Goal: Transaction & Acquisition: Obtain resource

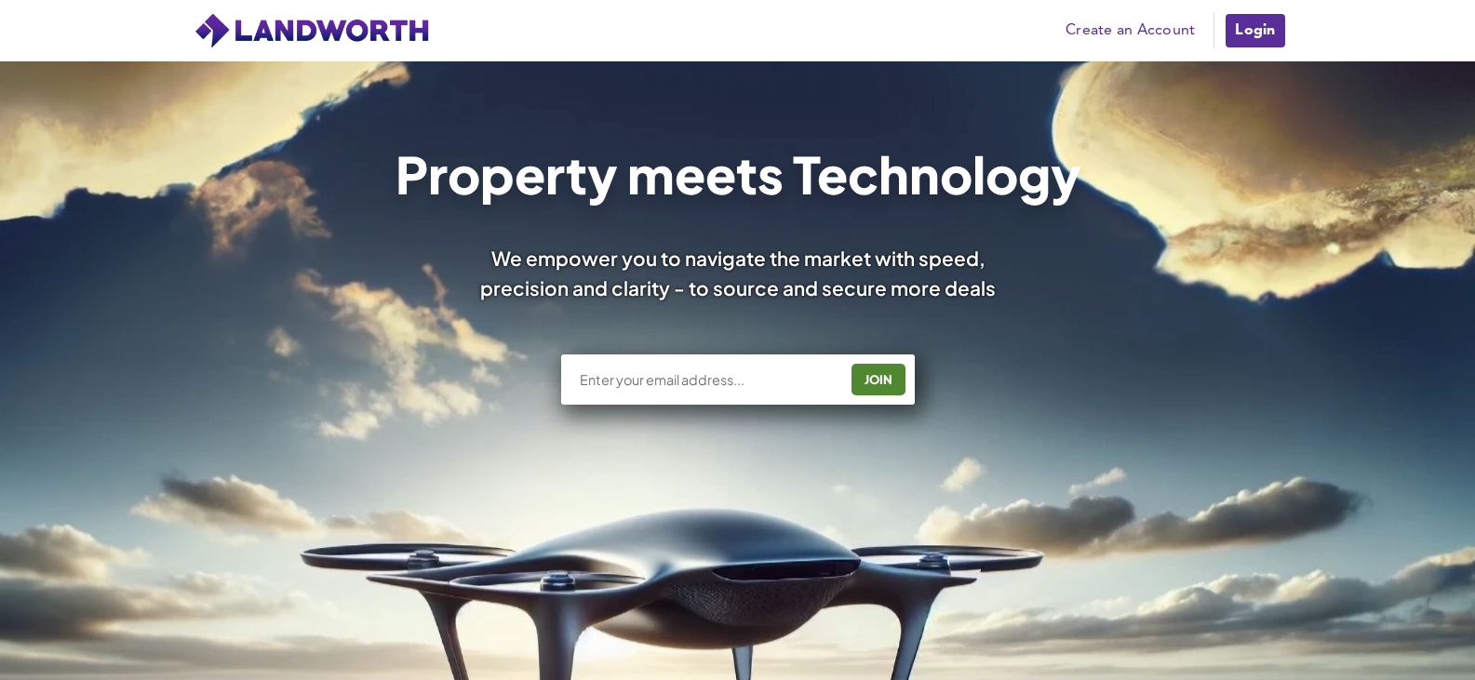
click at [1258, 42] on link "Login" at bounding box center [1255, 30] width 62 height 37
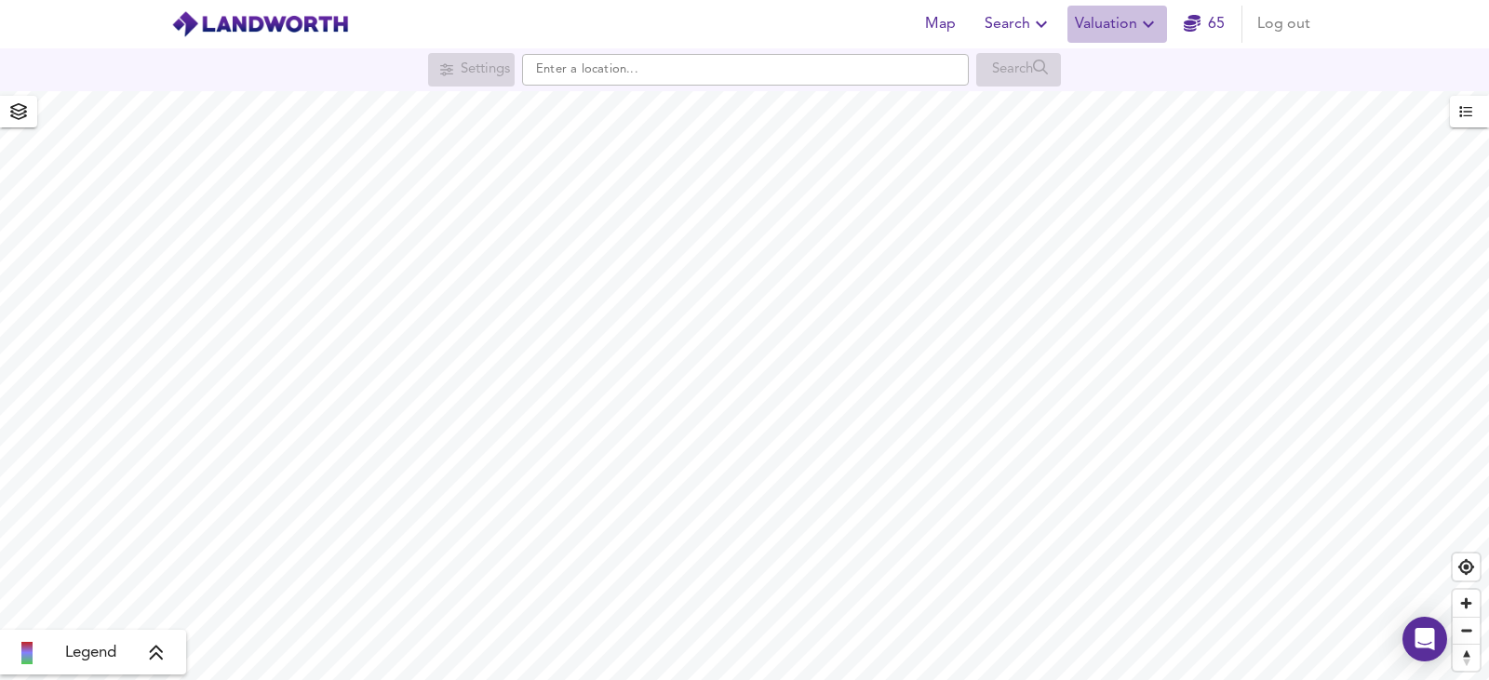
drag, startPoint x: 1107, startPoint y: 16, endPoint x: 1106, endPoint y: 31, distance: 14.9
click at [1107, 17] on span "Valuation" at bounding box center [1117, 24] width 85 height 26
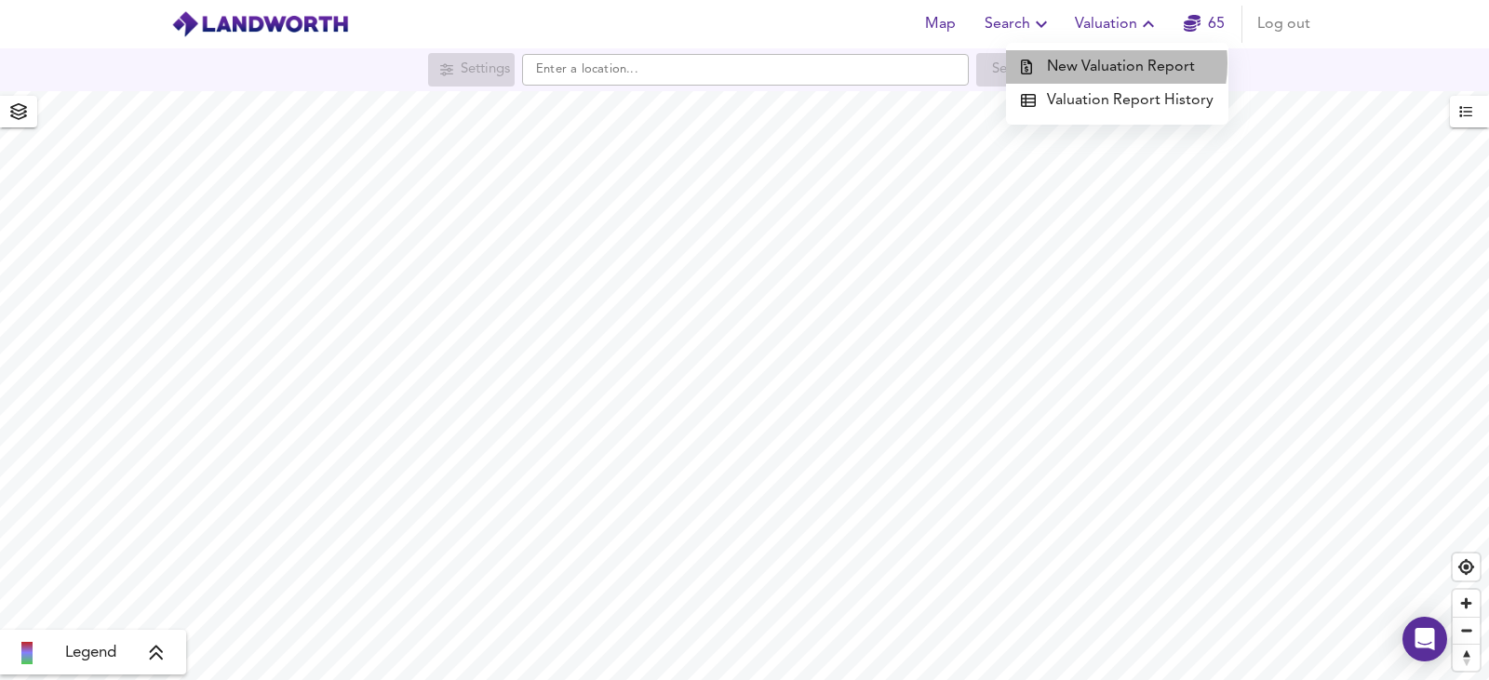
click at [1096, 63] on li "New Valuation Report" at bounding box center [1117, 66] width 222 height 33
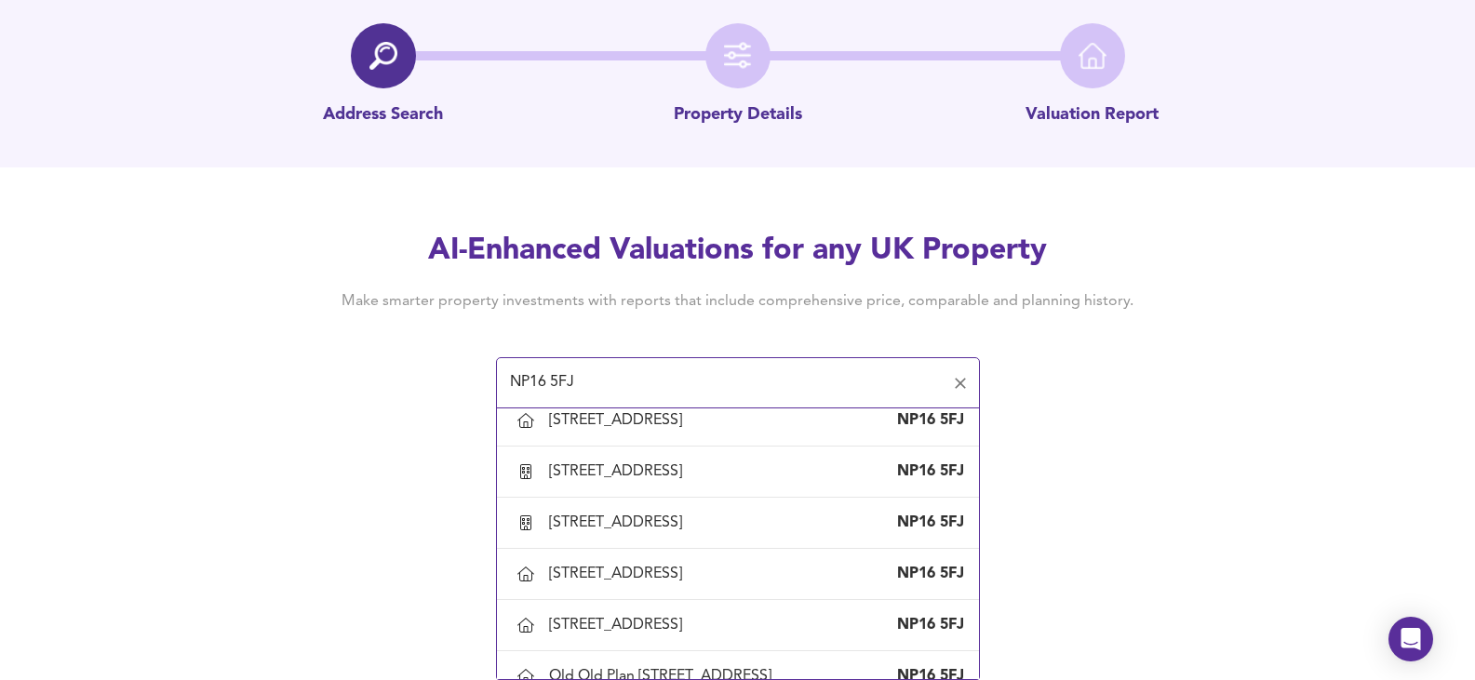
scroll to position [2581, 0]
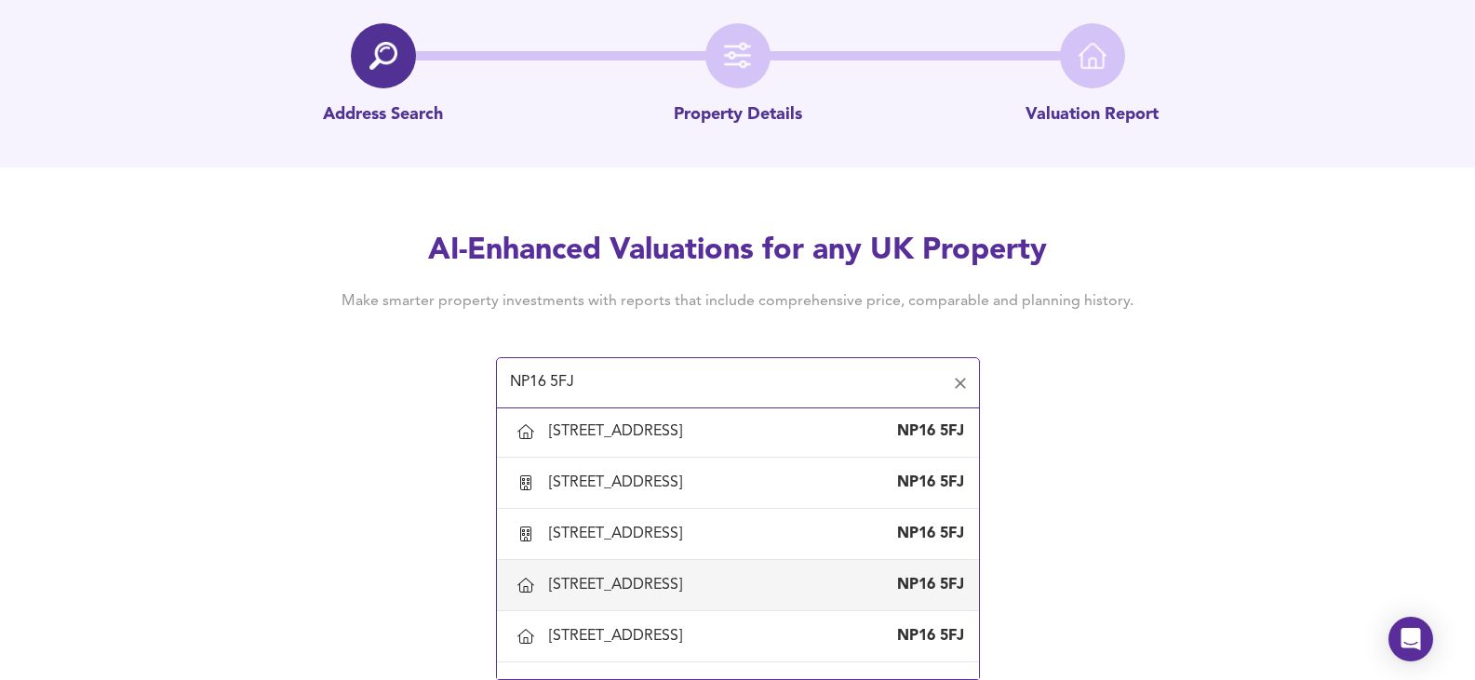
click at [689, 575] on div "74 Severn Quay, Chepstow, Monmouthshire" at bounding box center [619, 585] width 140 height 20
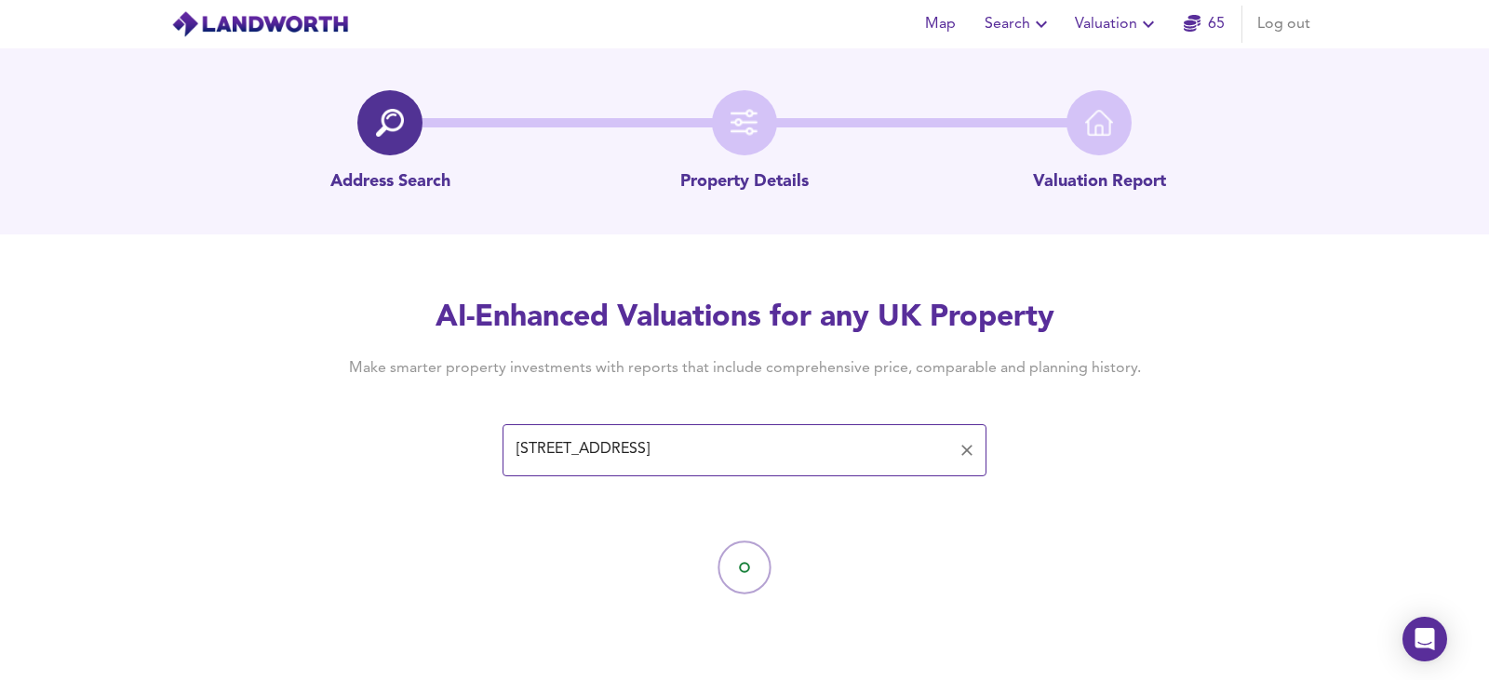
type input "74 Severn Quay, Chepstow, Monmouthshire"
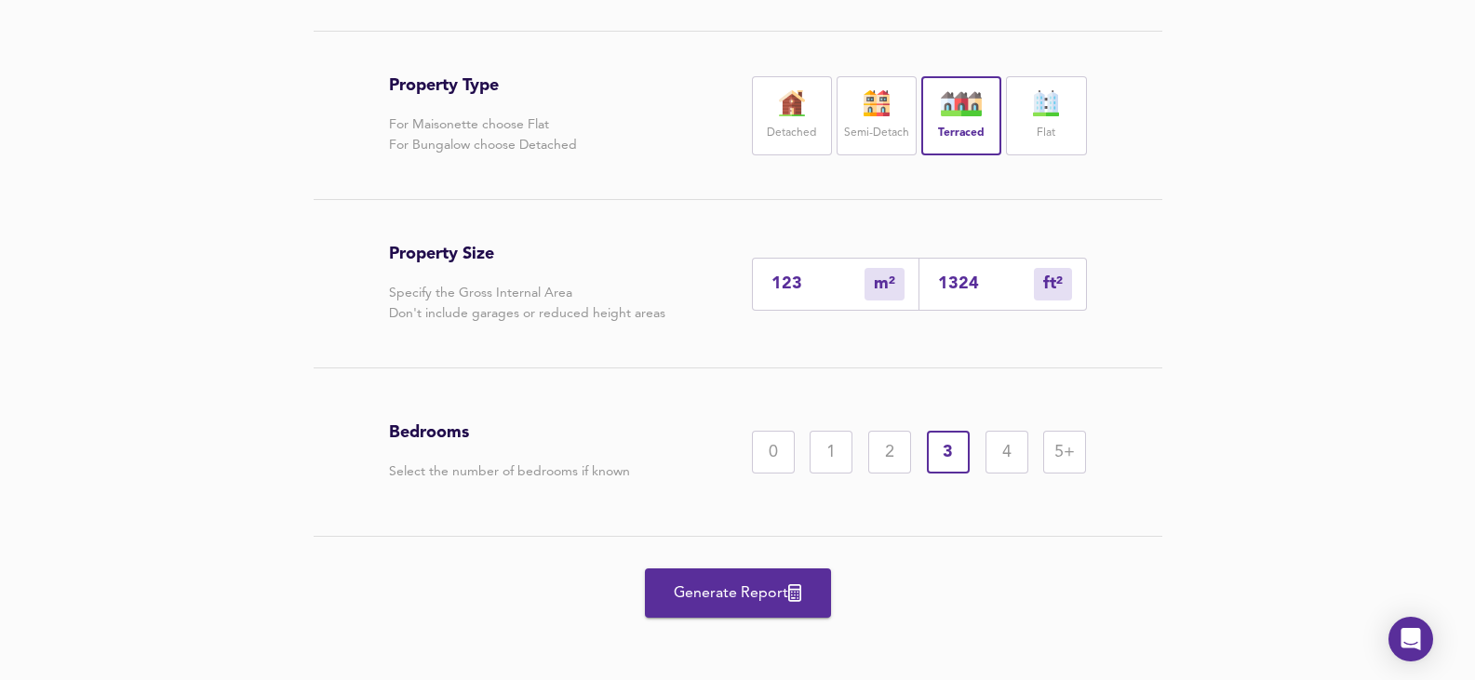
scroll to position [386, 0]
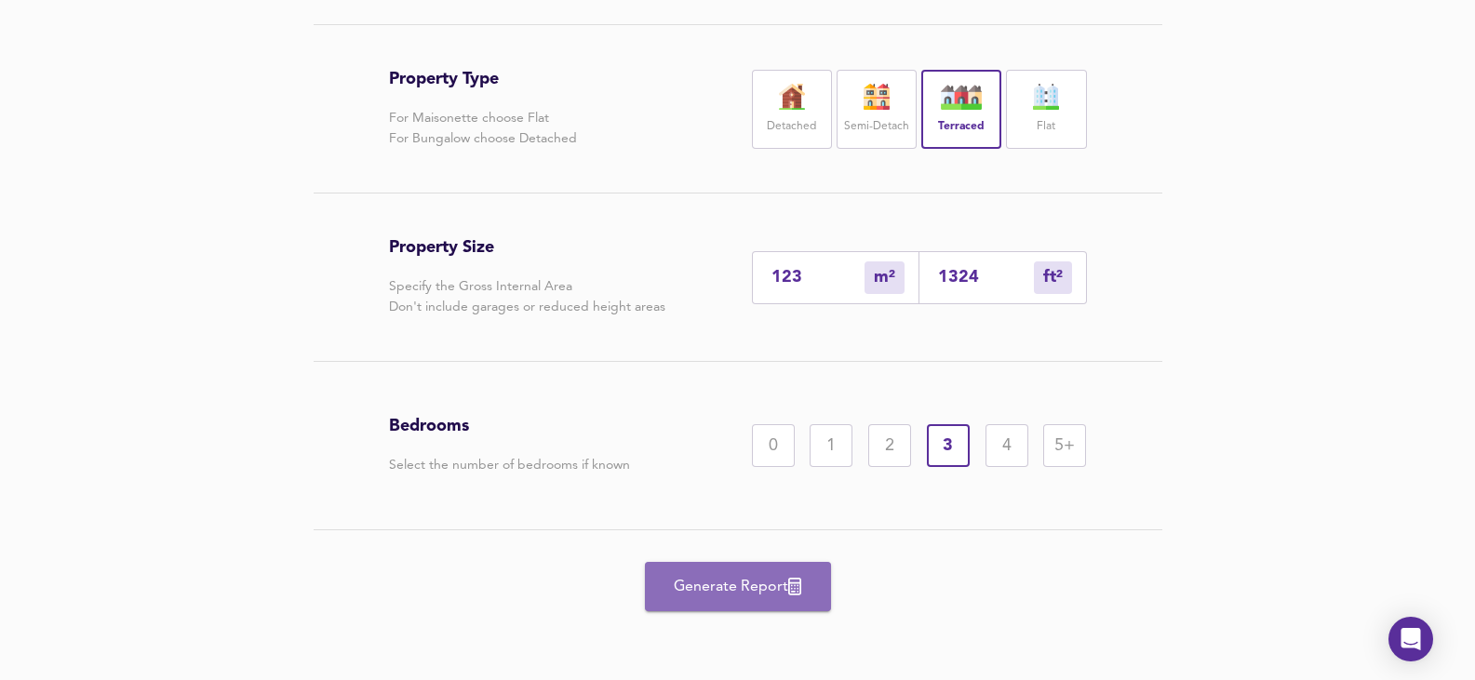
click at [739, 578] on span "Generate Report" at bounding box center [737, 587] width 149 height 26
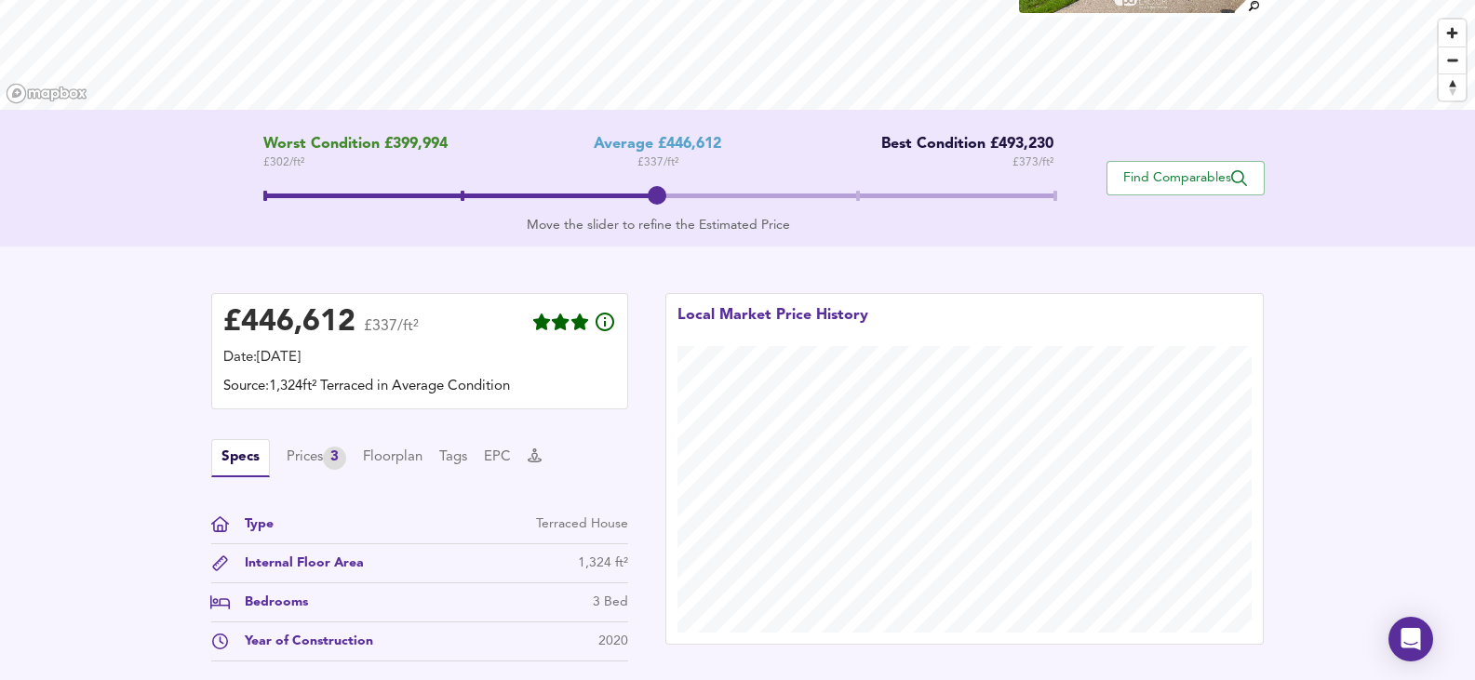
scroll to position [279, 0]
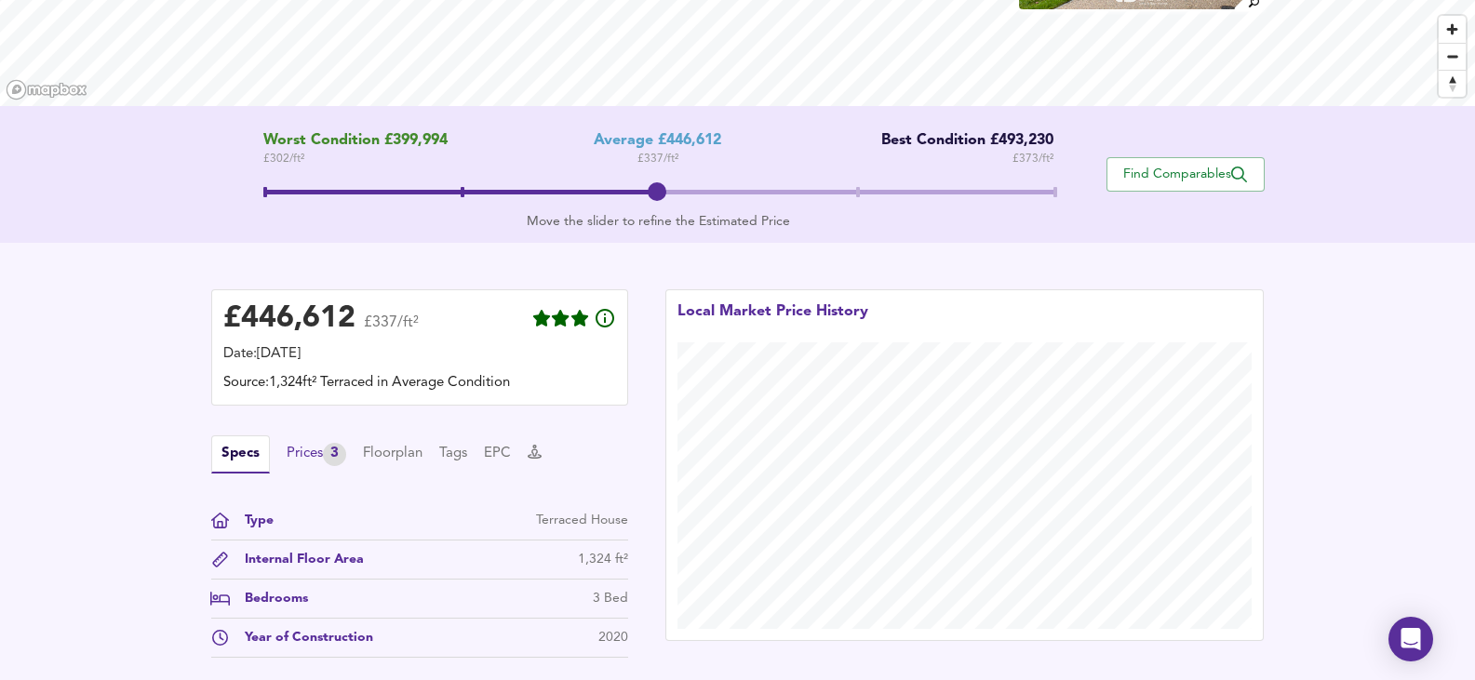
click at [329, 461] on div "Prices 3" at bounding box center [317, 454] width 60 height 23
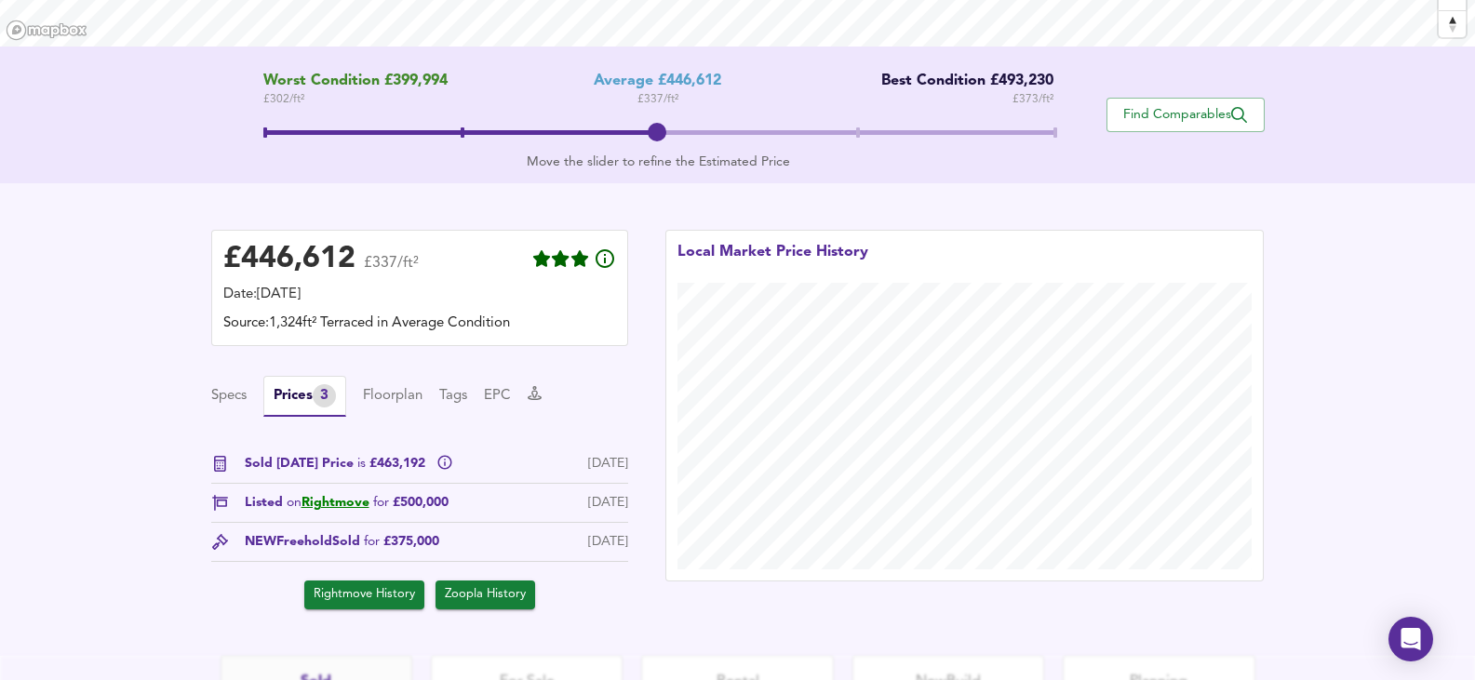
scroll to position [372, 0]
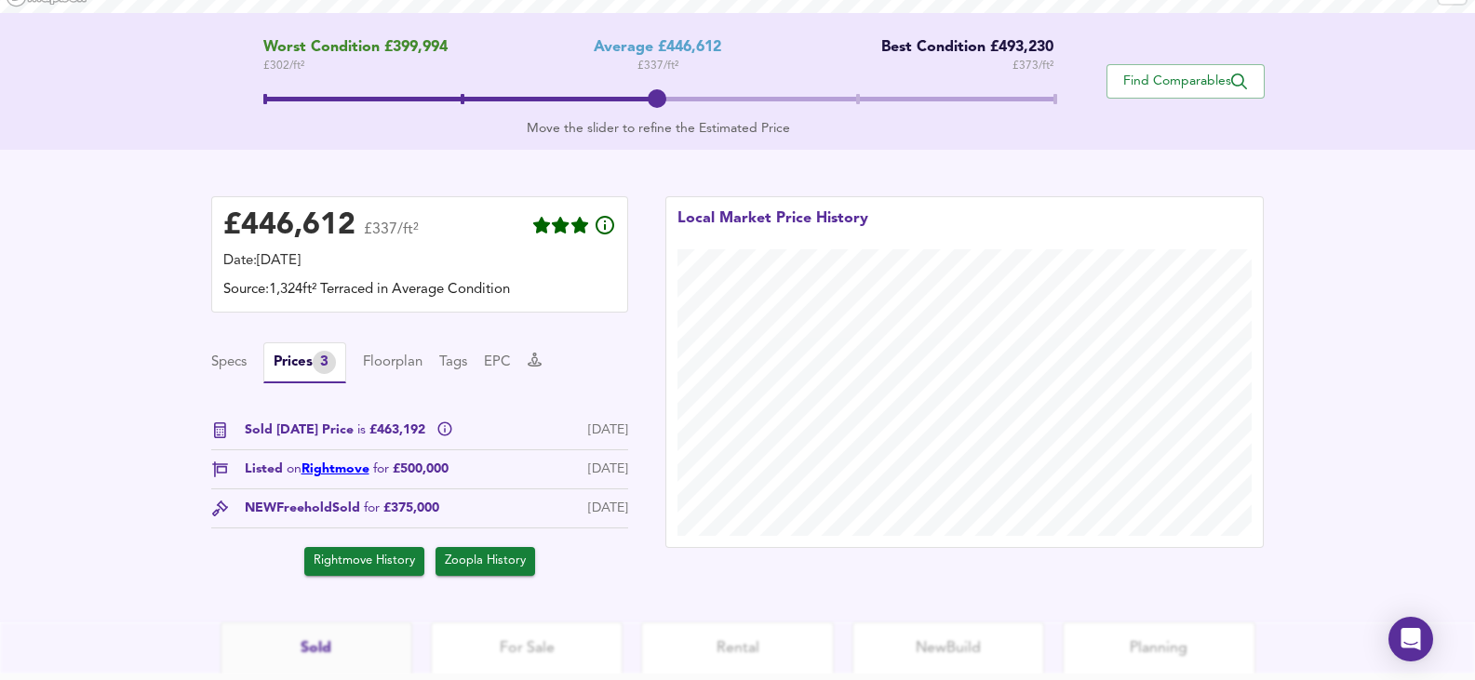
click at [344, 468] on link "Rightmove" at bounding box center [335, 468] width 68 height 13
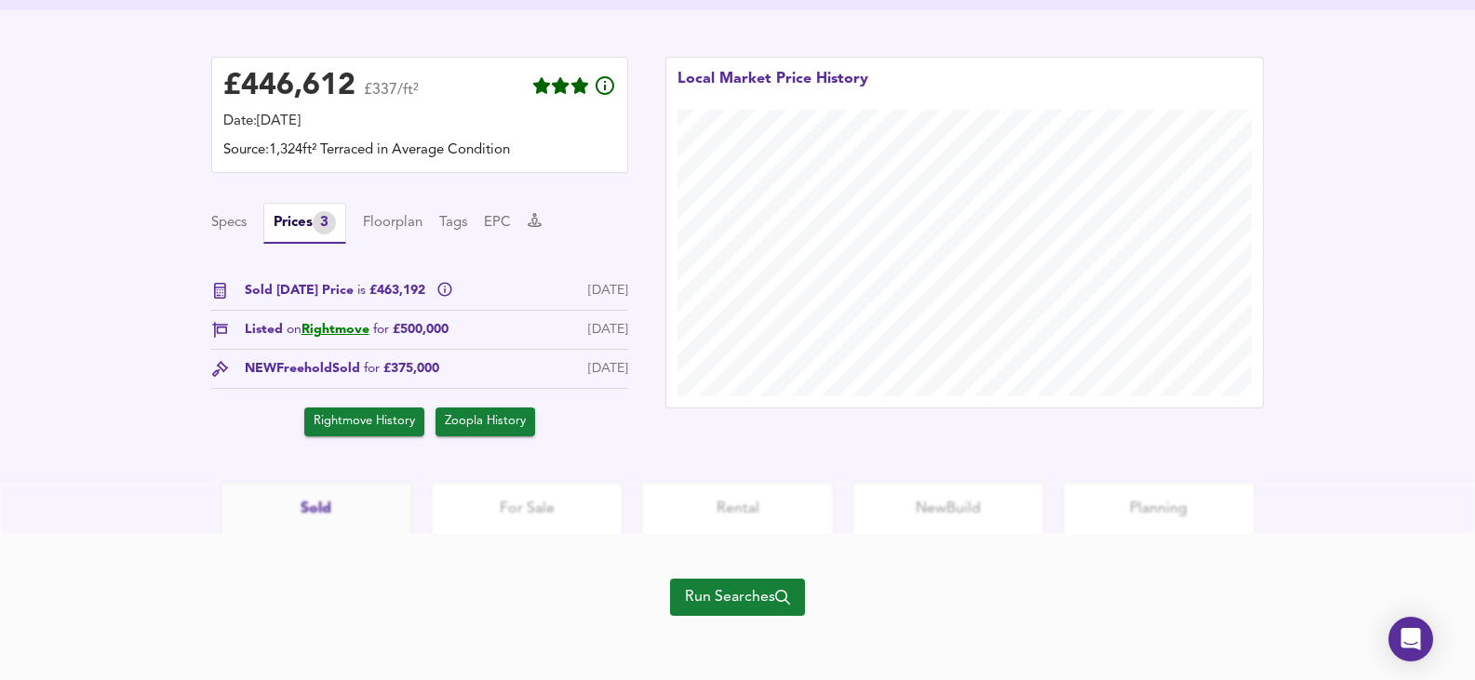
scroll to position [515, 0]
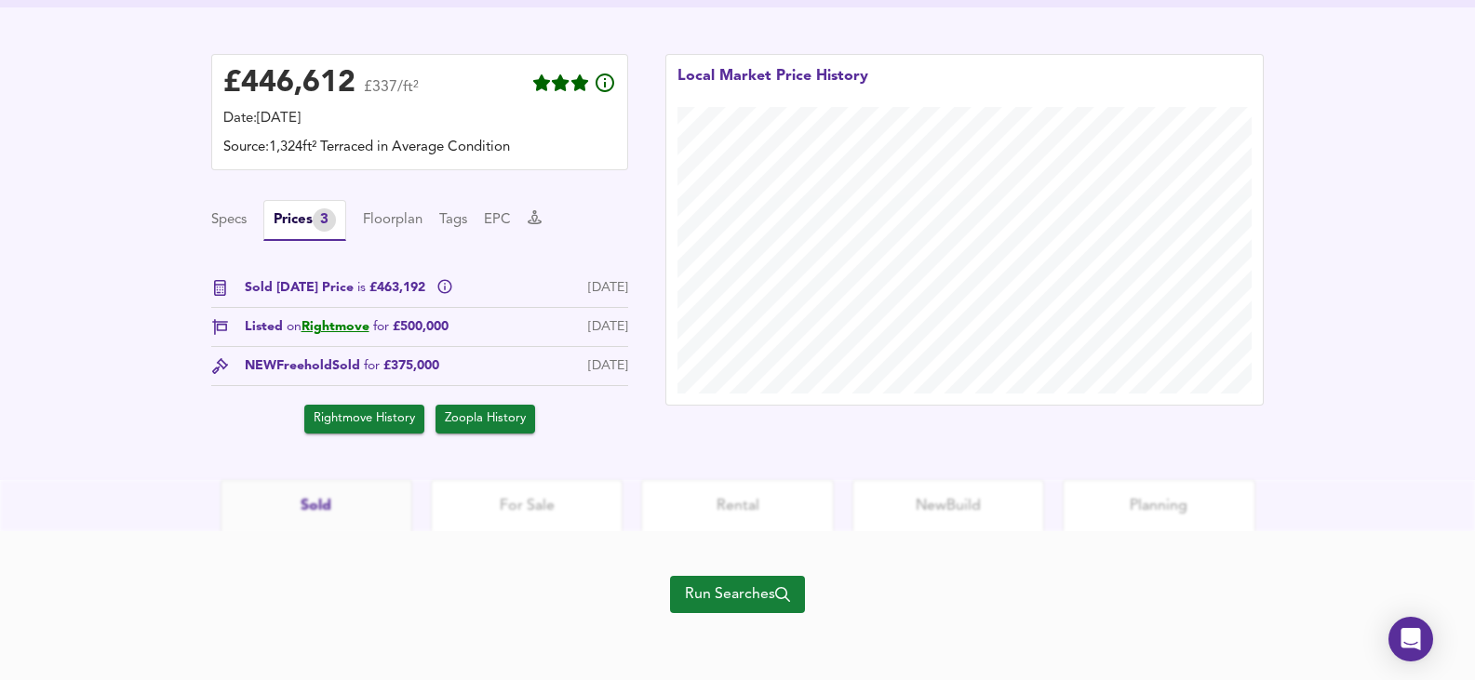
click at [739, 589] on span "Run Searches" at bounding box center [737, 595] width 105 height 26
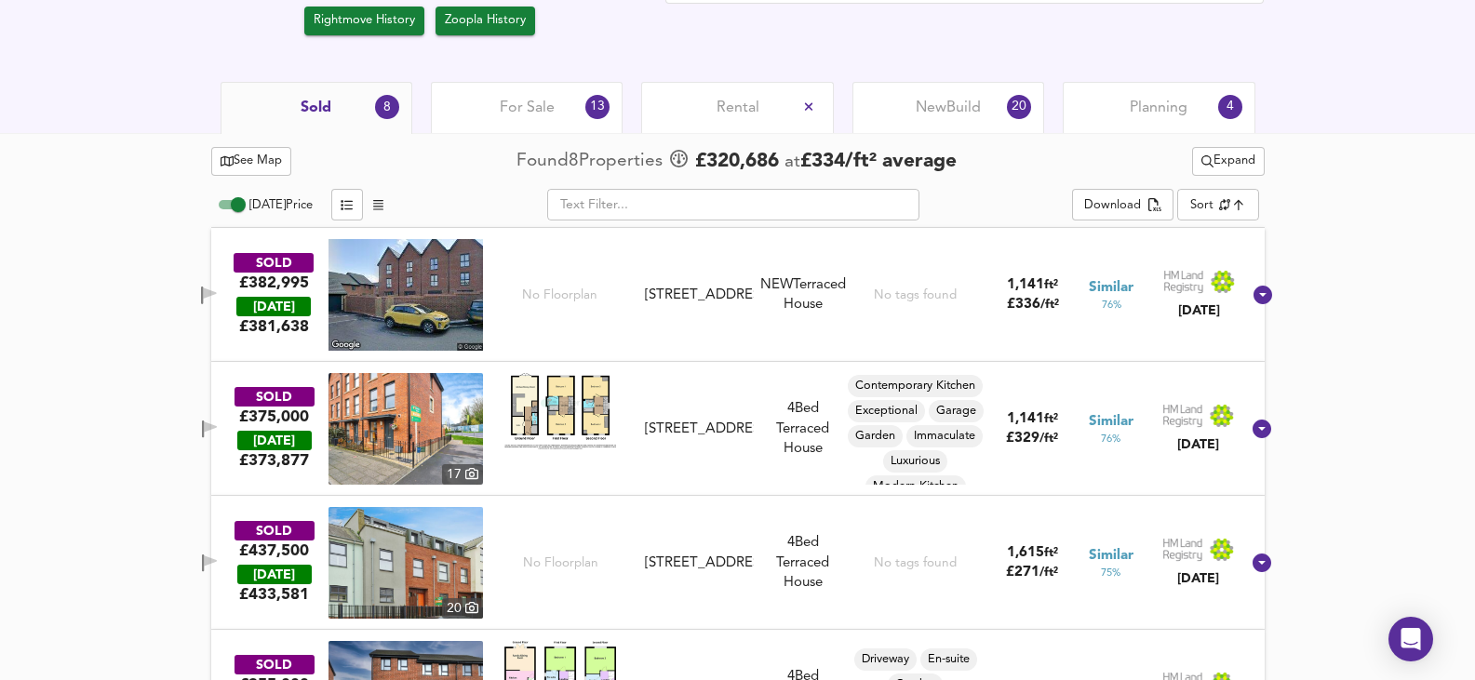
scroll to position [809, 0]
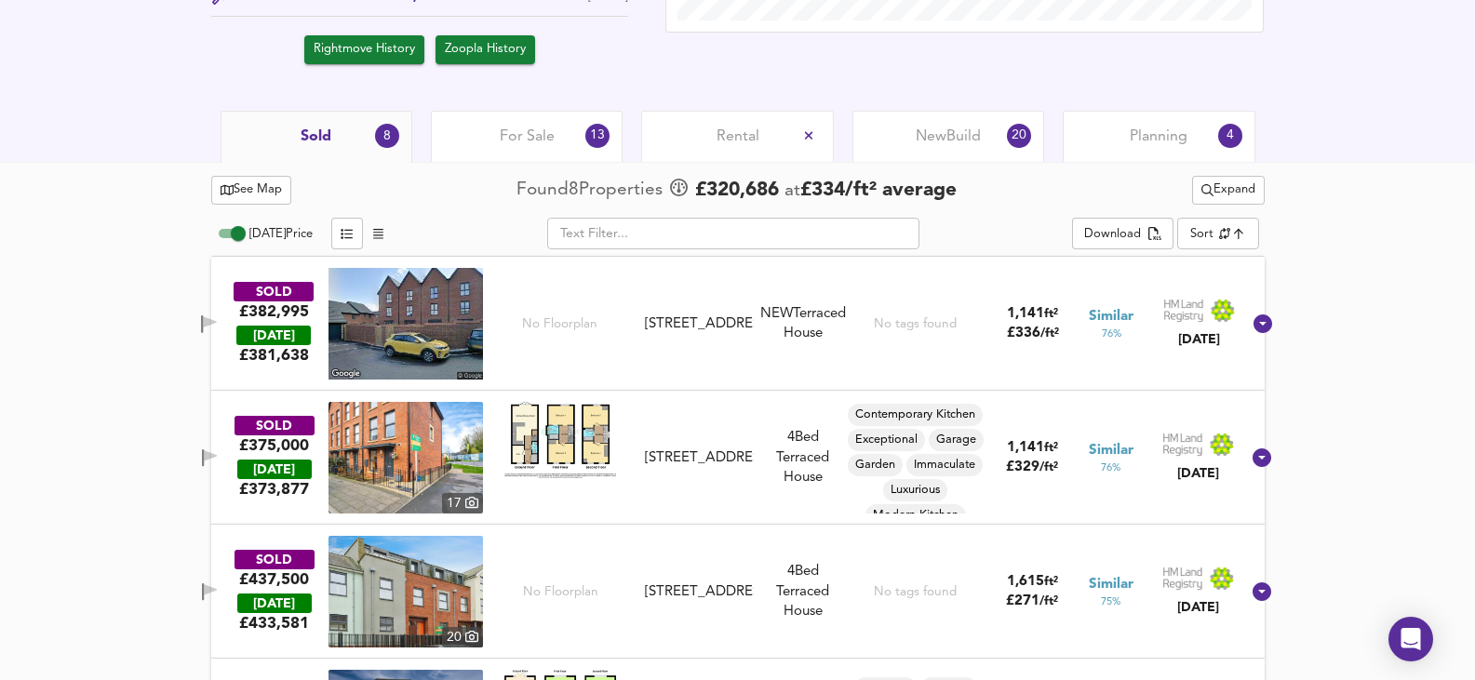
click at [516, 127] on span "For Sale" at bounding box center [527, 137] width 55 height 20
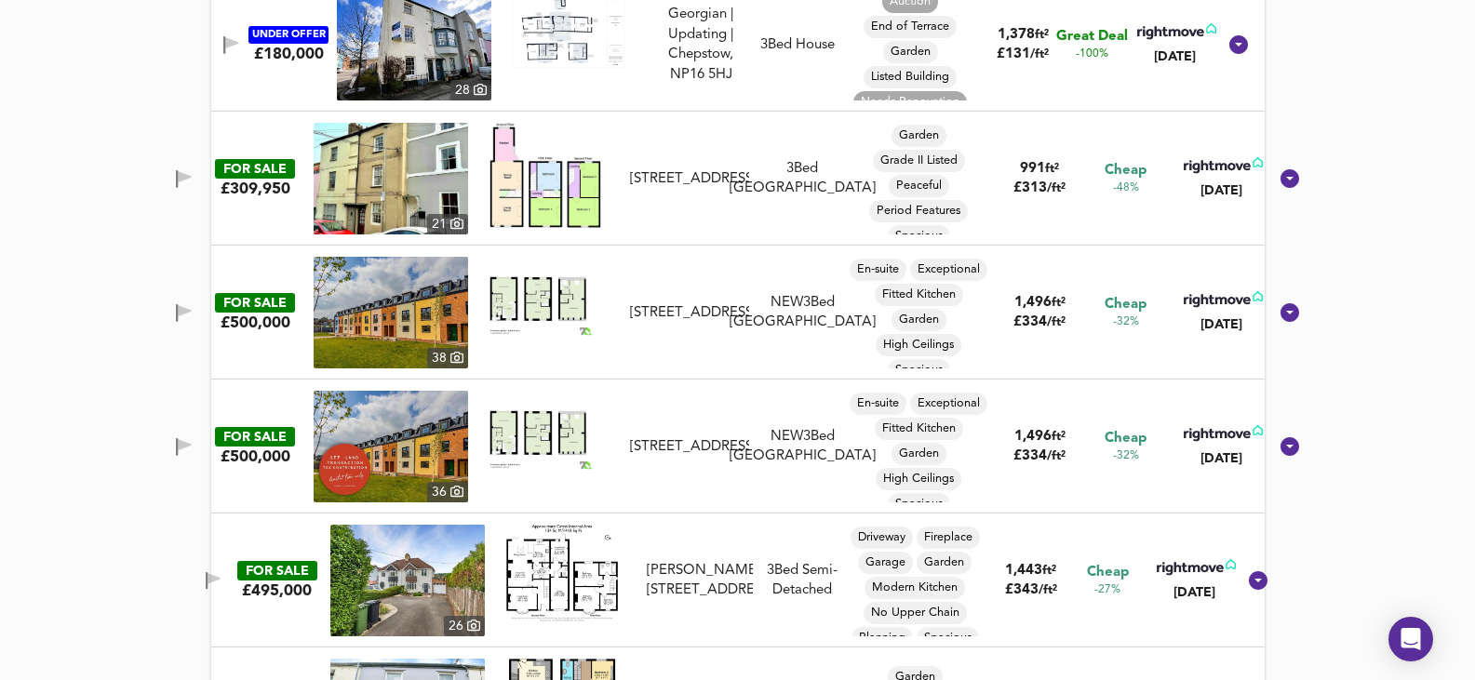
scroll to position [1182, 0]
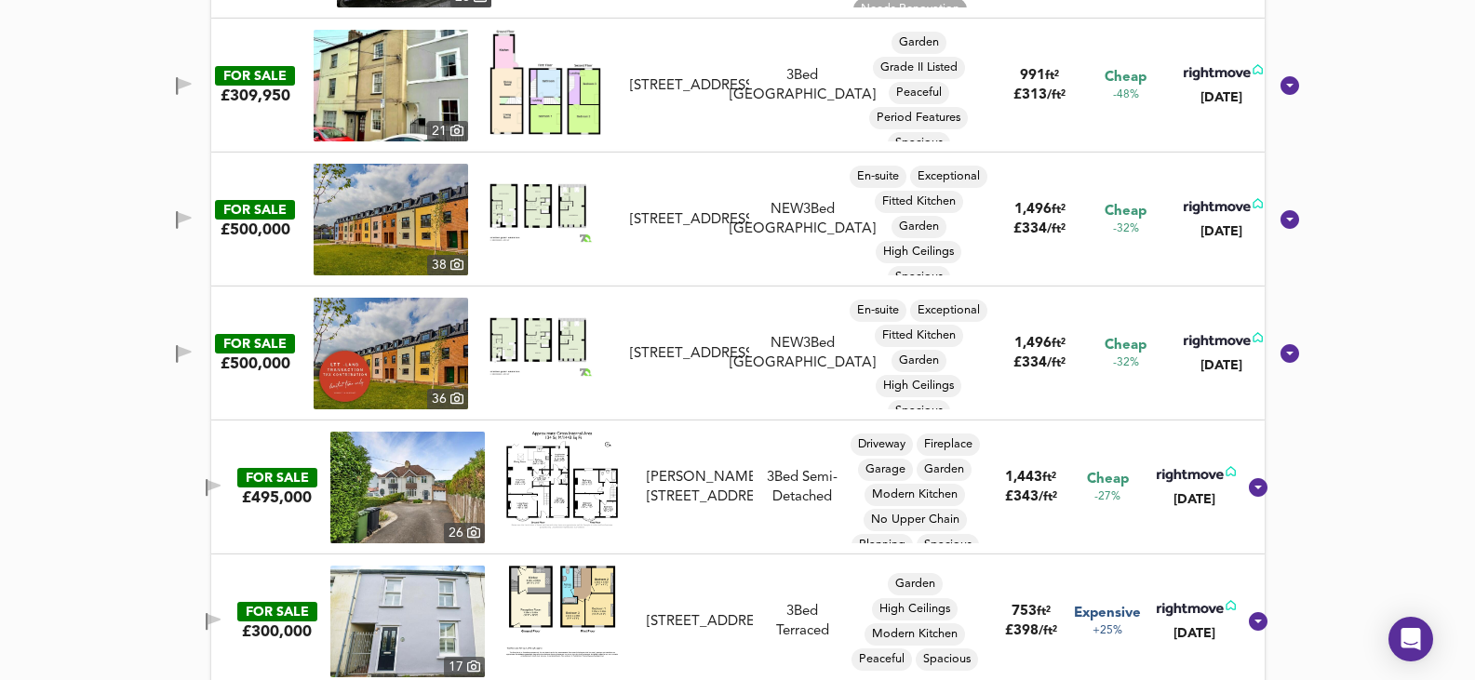
click at [424, 367] on img at bounding box center [391, 354] width 154 height 112
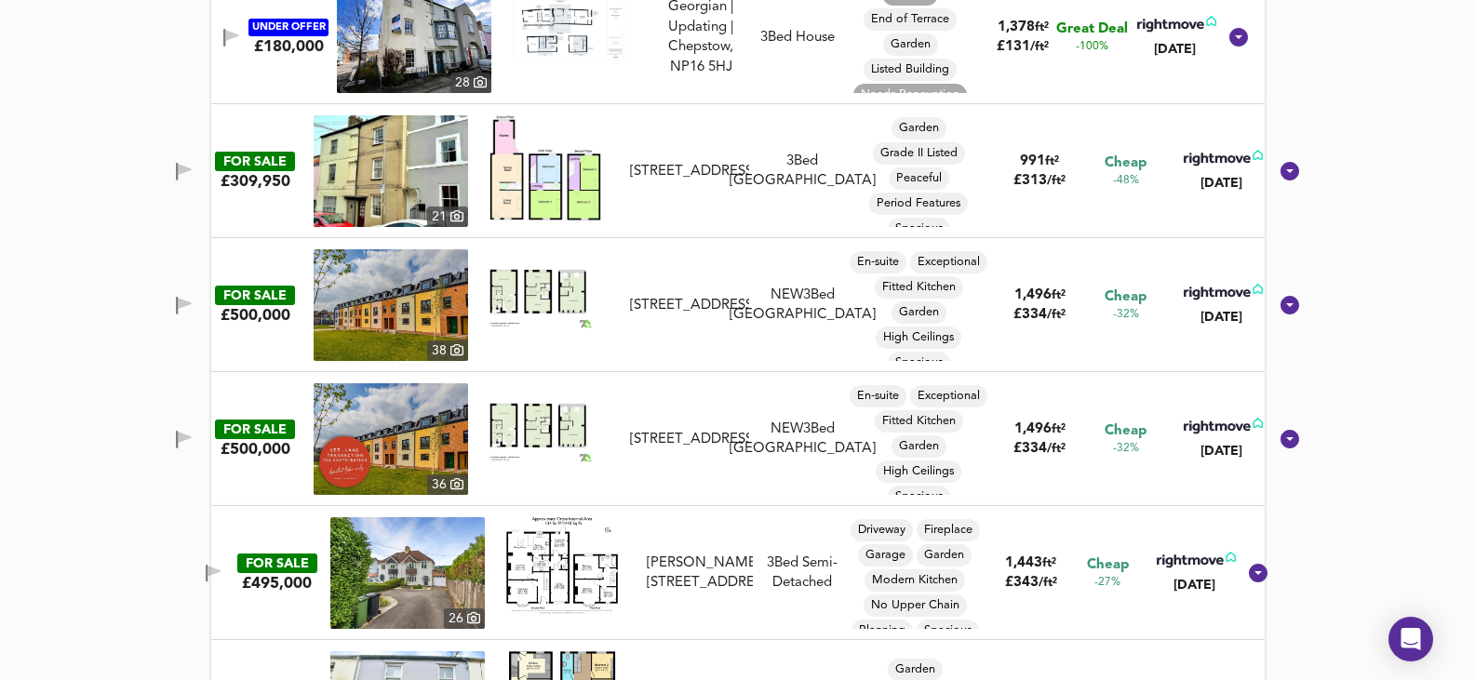
scroll to position [903, 0]
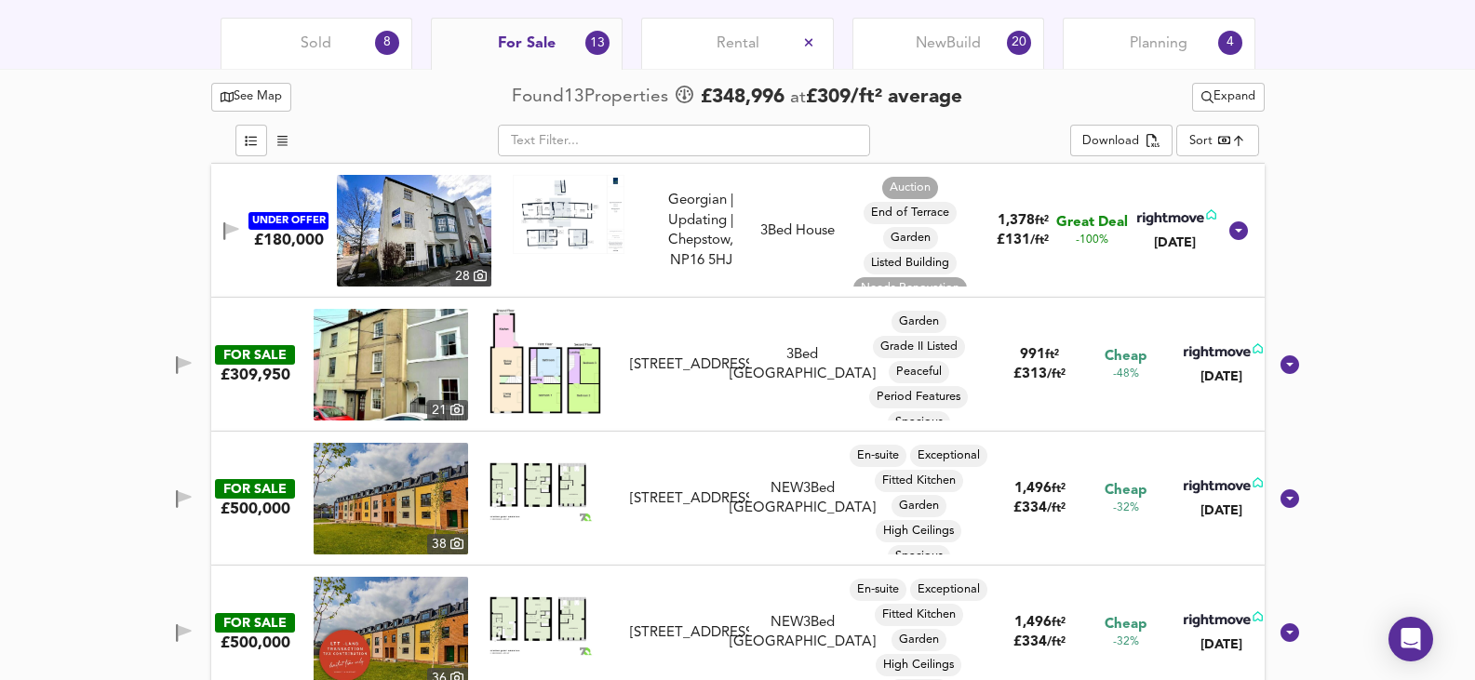
click at [308, 40] on span "Sold" at bounding box center [316, 43] width 31 height 20
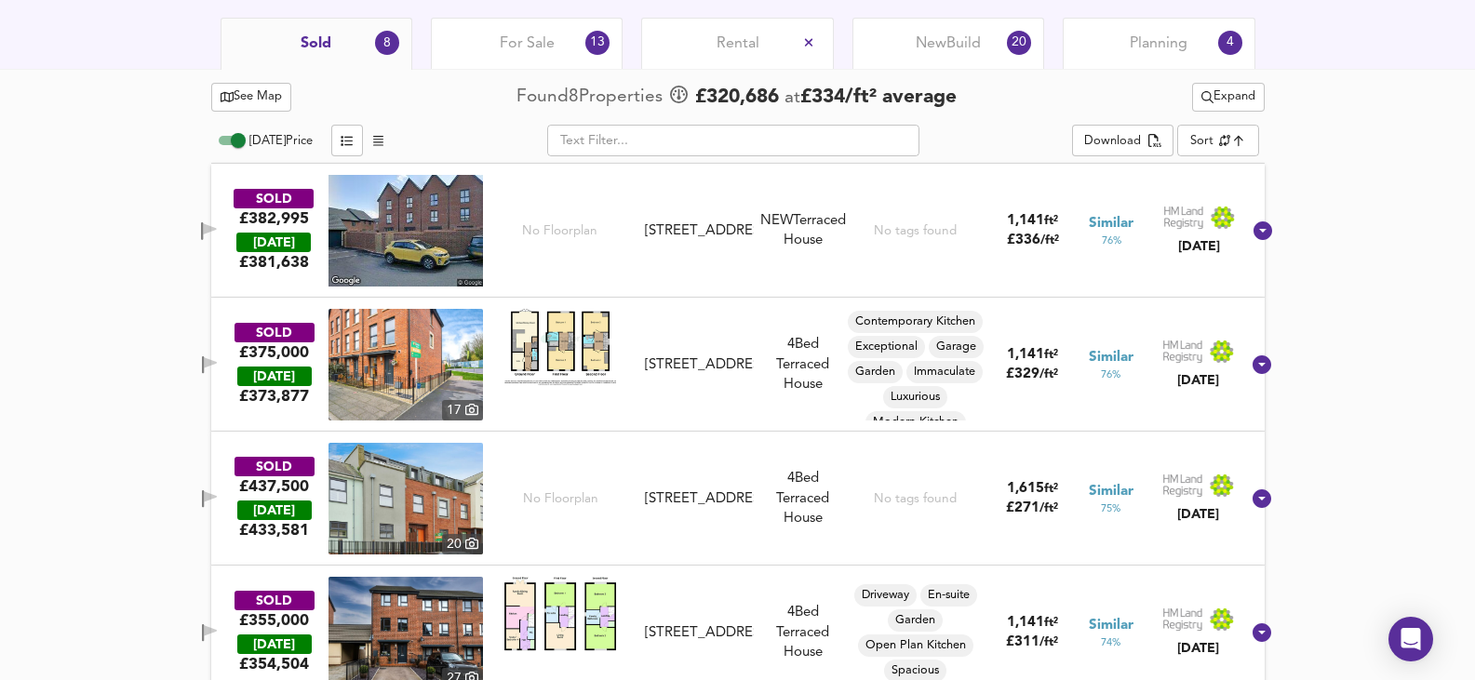
click at [418, 478] on img at bounding box center [405, 499] width 154 height 112
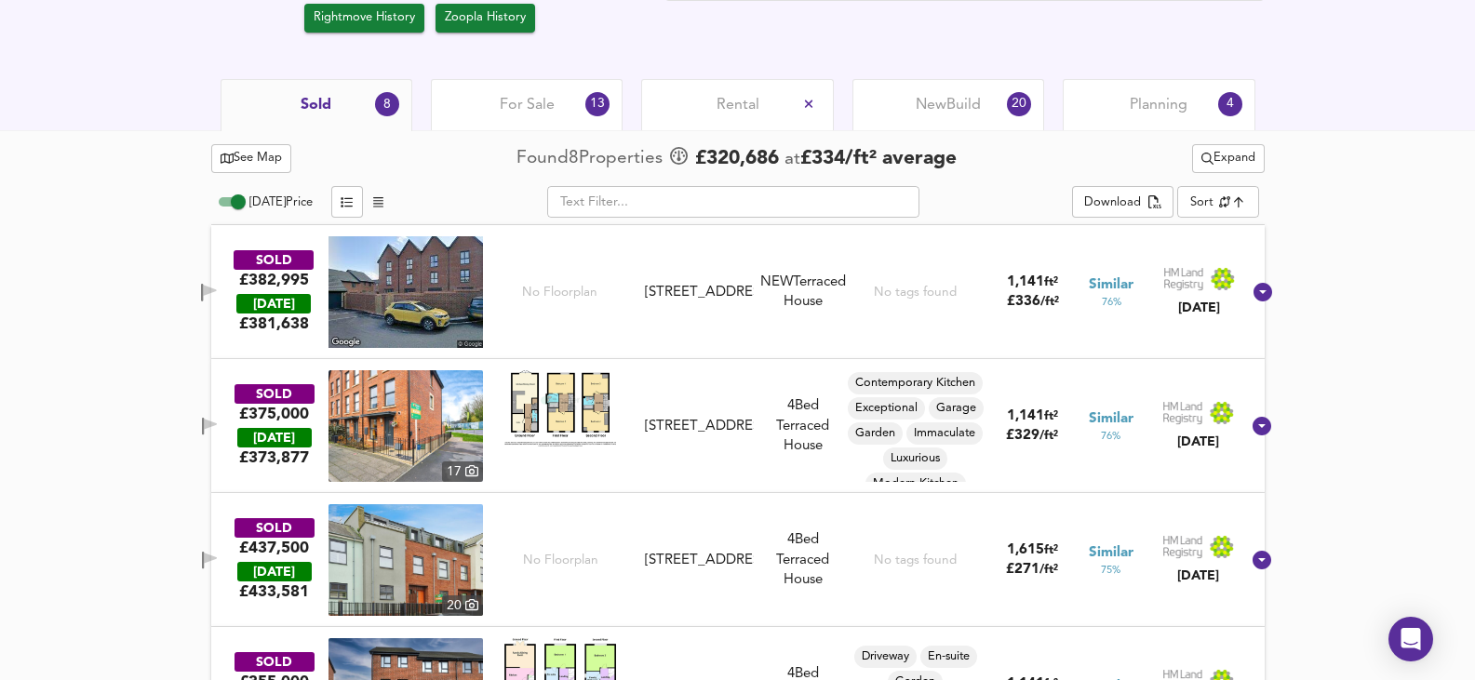
scroll to position [809, 0]
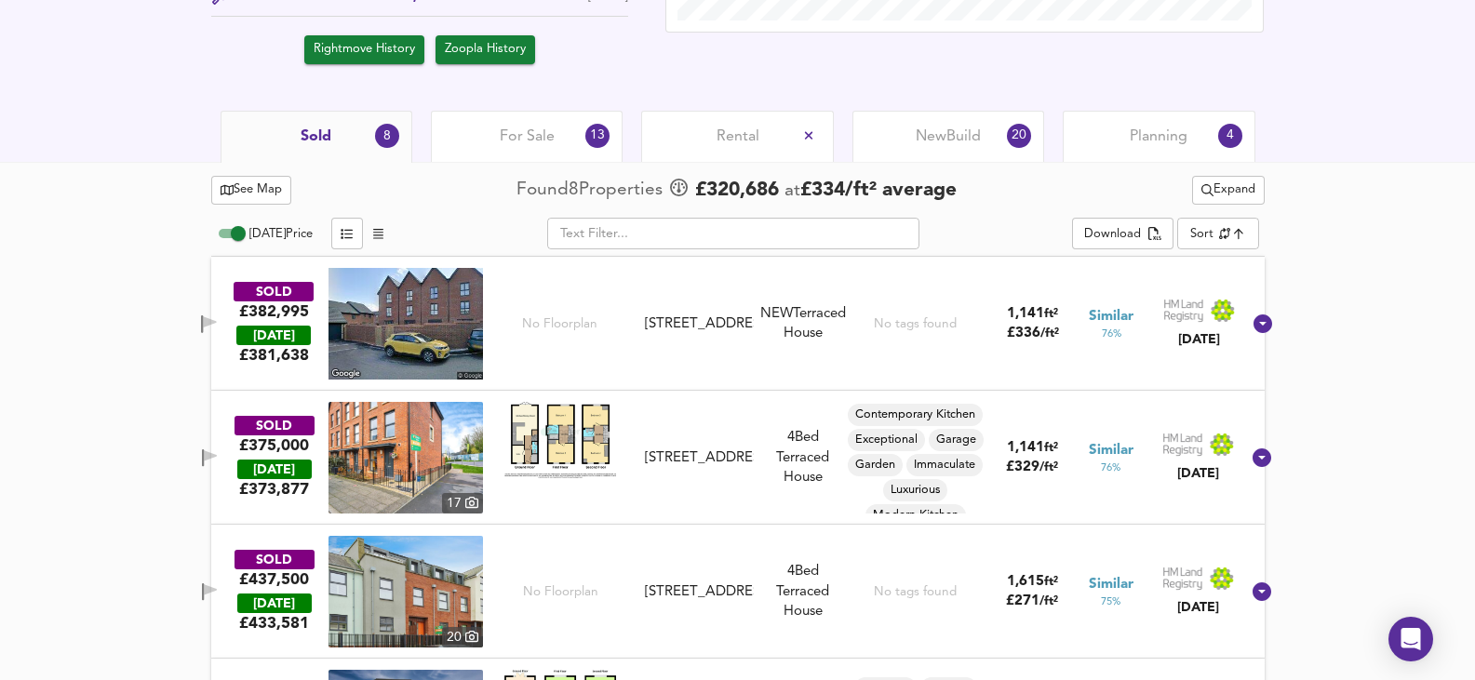
click at [448, 428] on img at bounding box center [405, 458] width 154 height 112
click at [329, 122] on div "Sold 8" at bounding box center [317, 137] width 192 height 52
click at [329, 135] on span "Sold" at bounding box center [316, 137] width 31 height 20
click at [1209, 202] on button "Expand" at bounding box center [1228, 190] width 73 height 29
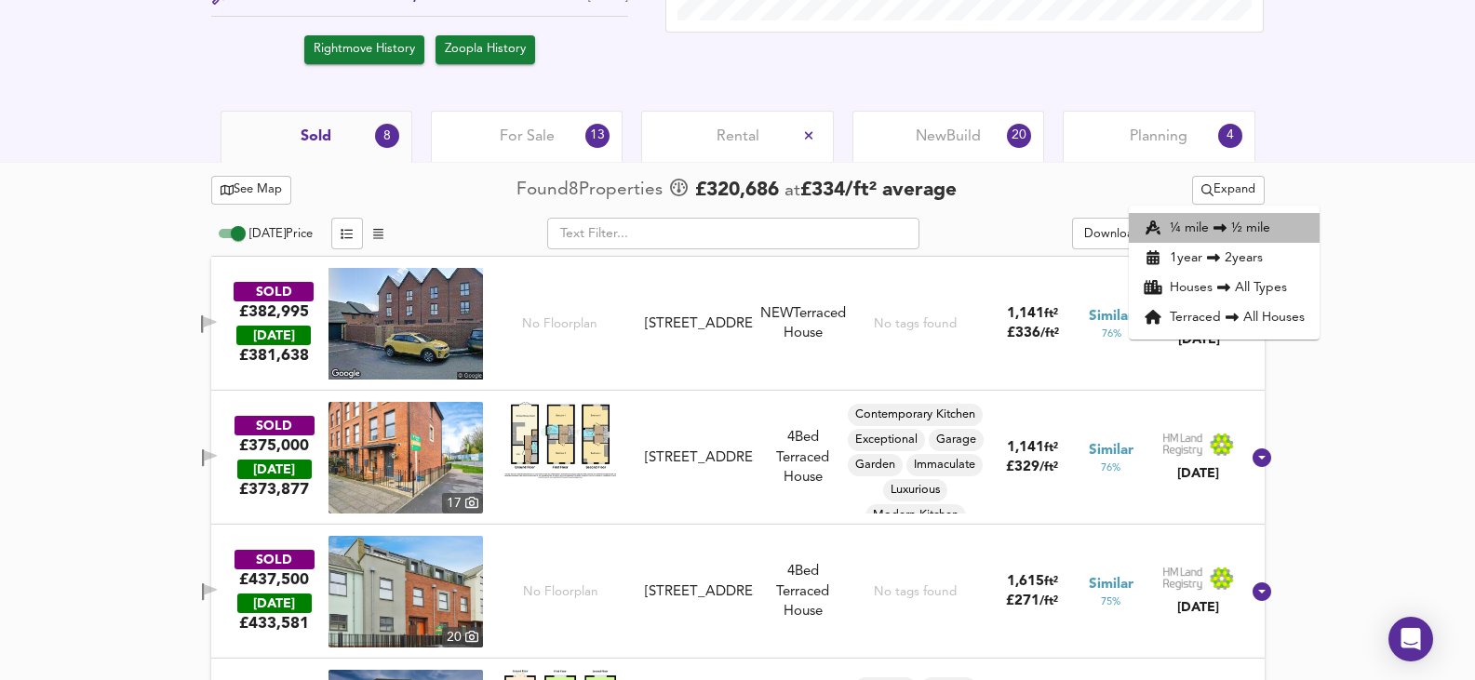
click at [1209, 224] on icon at bounding box center [1220, 227] width 22 height 13
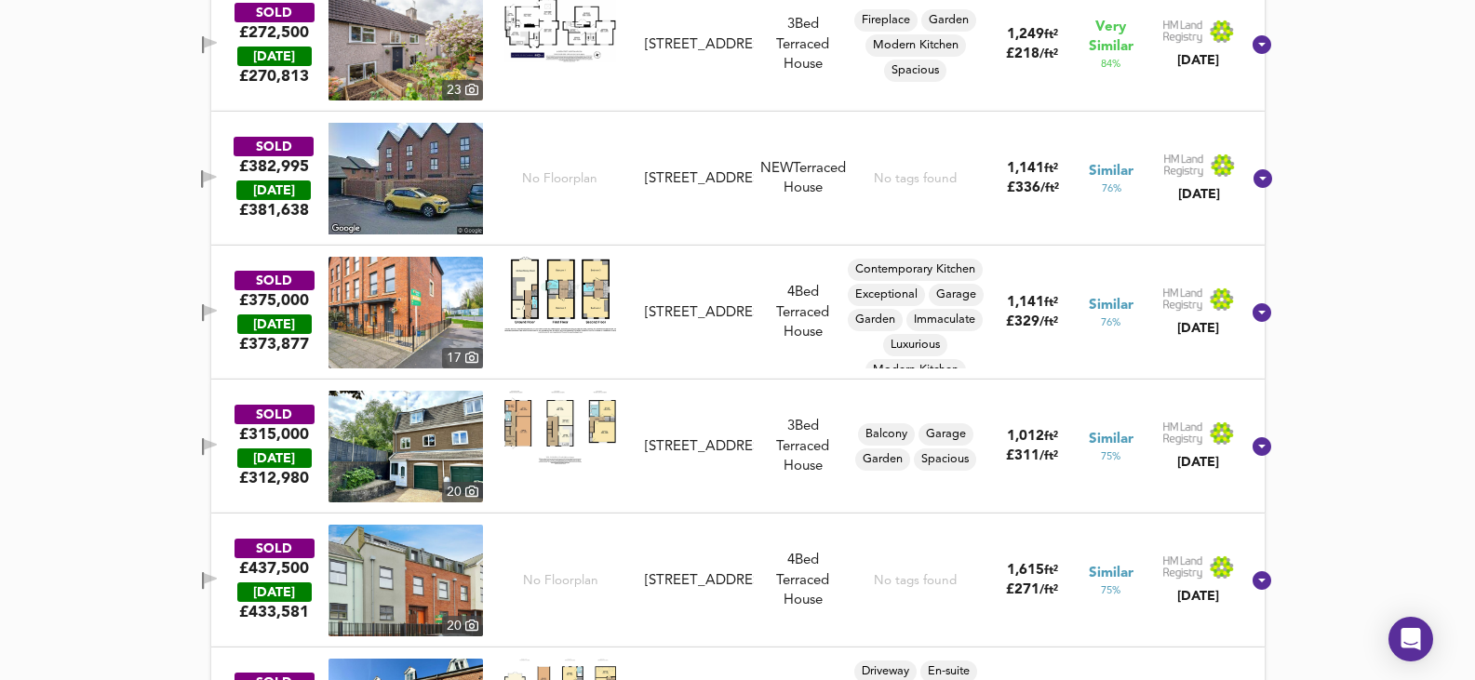
scroll to position [1182, 0]
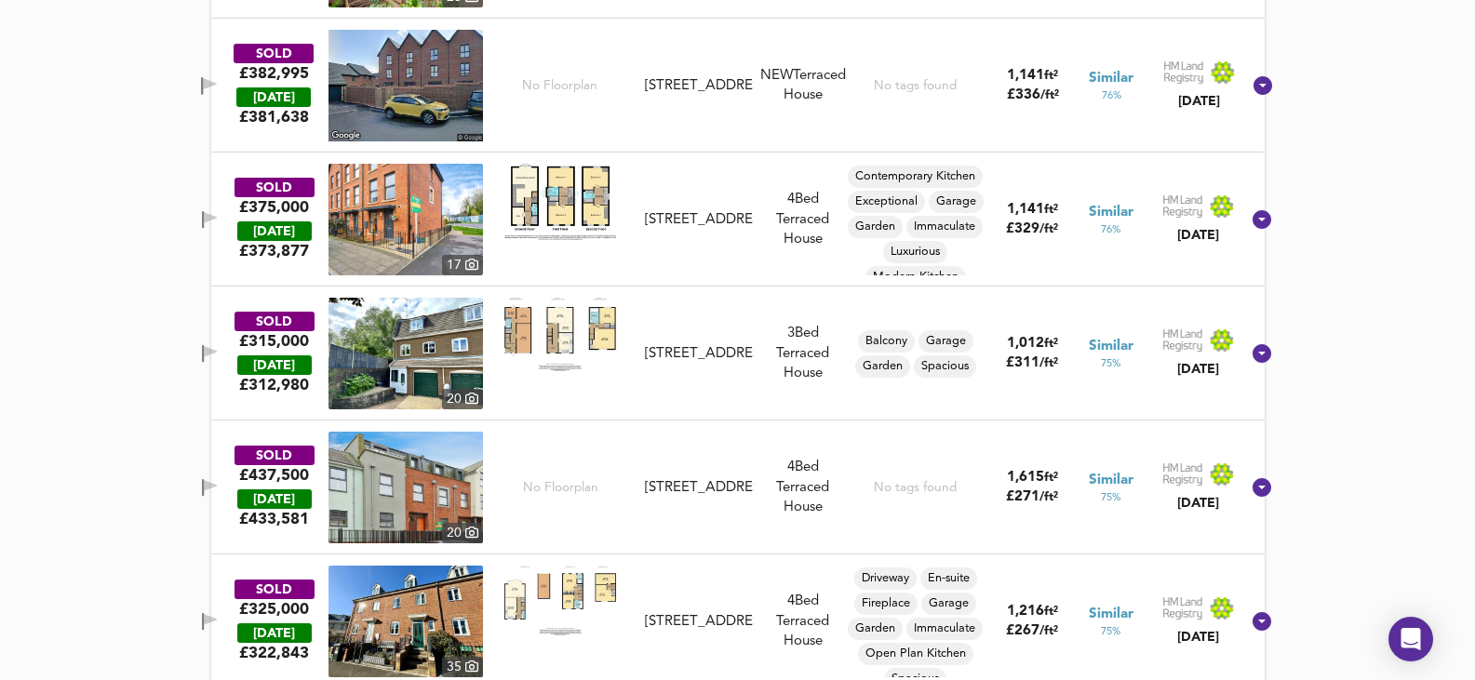
click at [383, 194] on img at bounding box center [405, 220] width 154 height 112
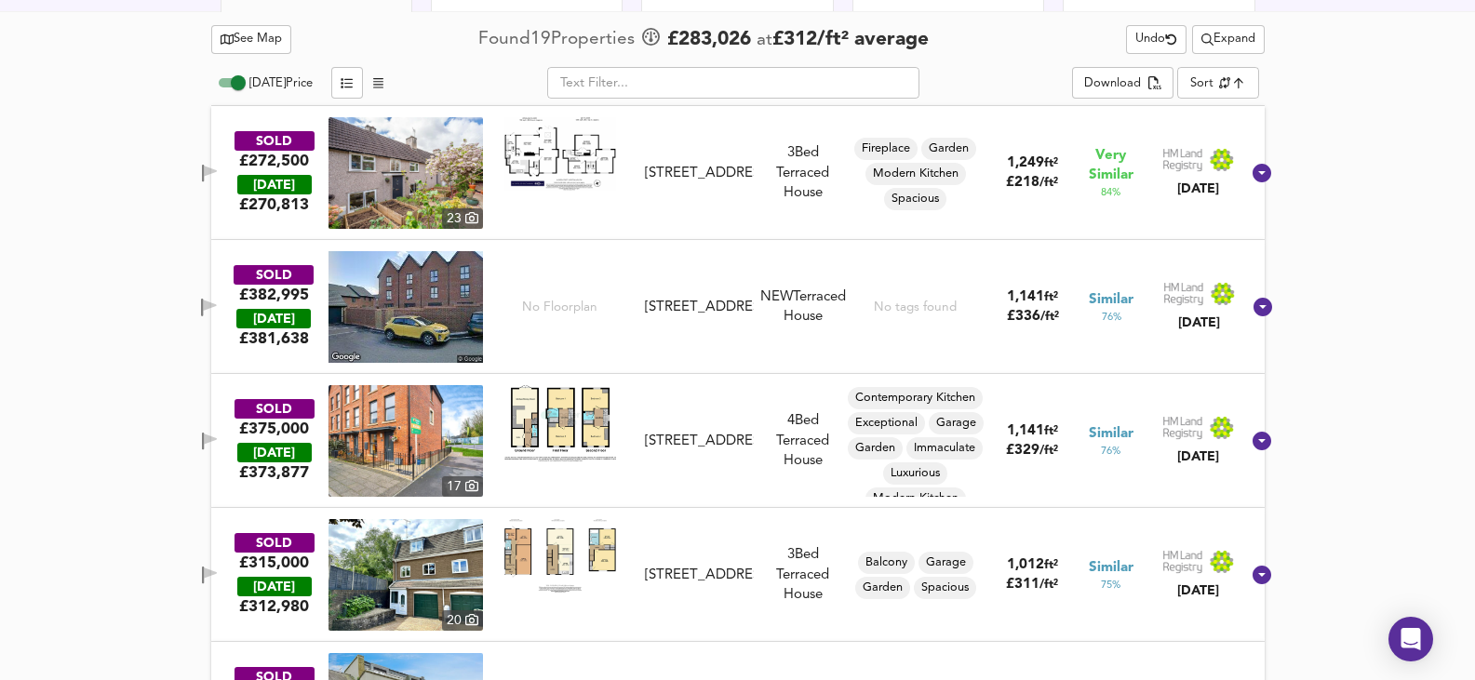
scroll to position [716, 0]
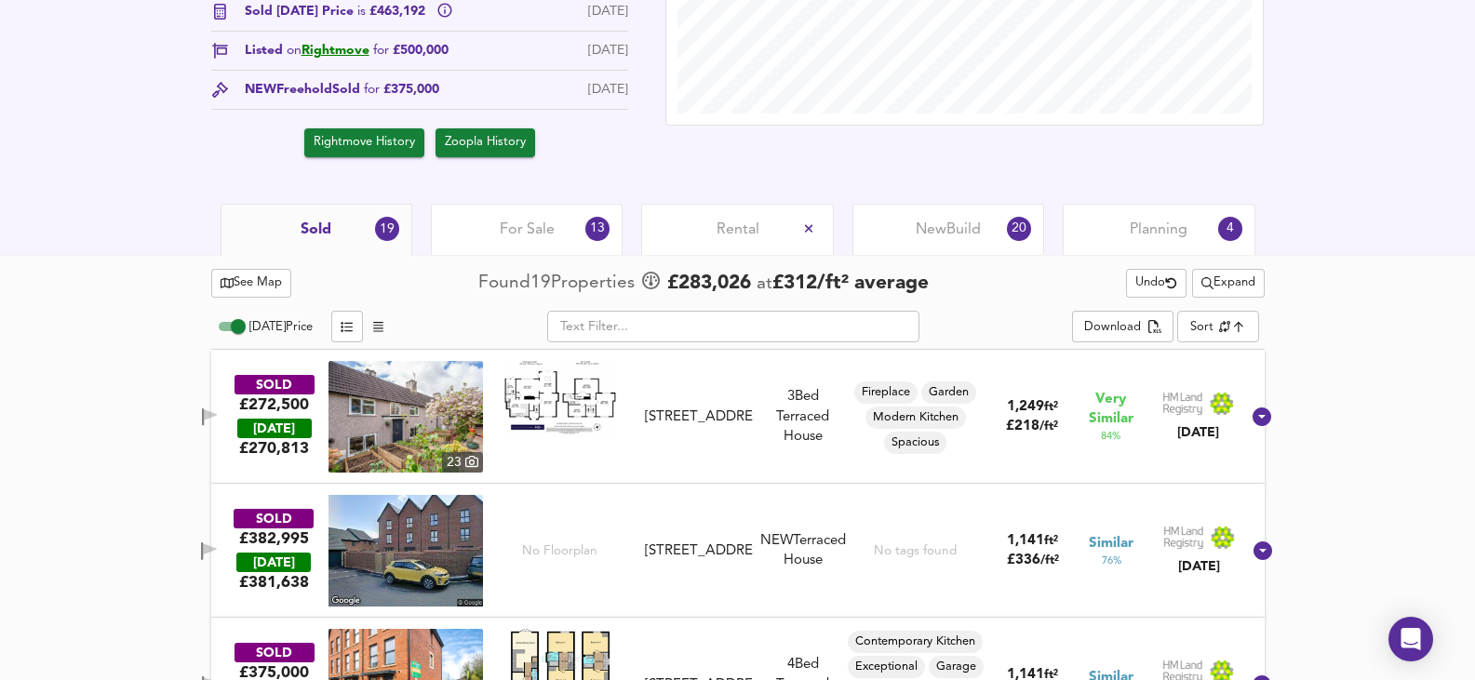
click at [511, 220] on span "For Sale" at bounding box center [527, 230] width 55 height 20
